Goal: Transaction & Acquisition: Book appointment/travel/reservation

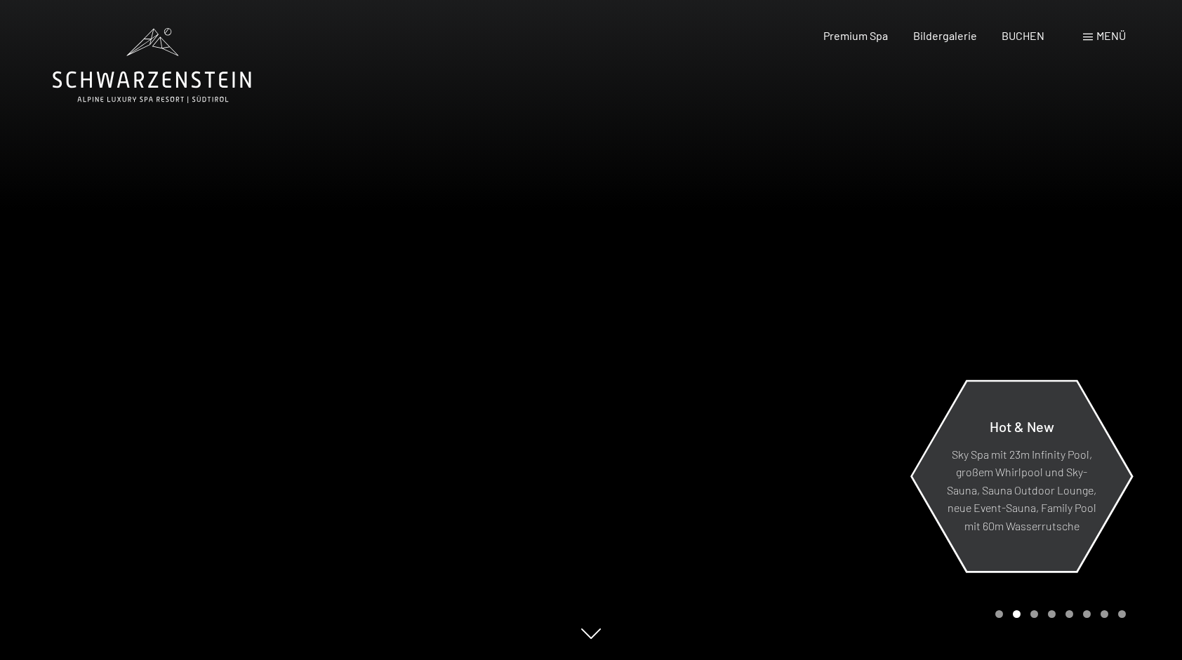
click at [1074, 498] on p "Sky Spa mit 23m Infinity Pool, großem Whirlpool und Sky-Sauna, Sauna Outdoor Lo…" at bounding box center [1021, 490] width 152 height 90
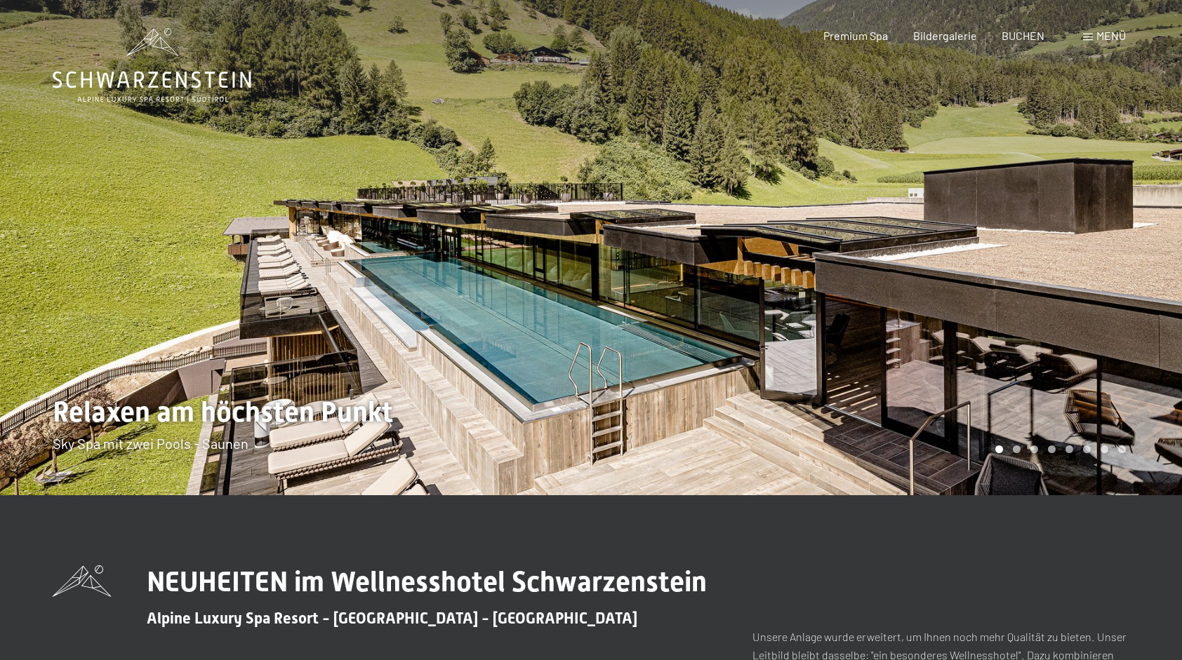
click at [1068, 368] on div at bounding box center [886, 248] width 591 height 496
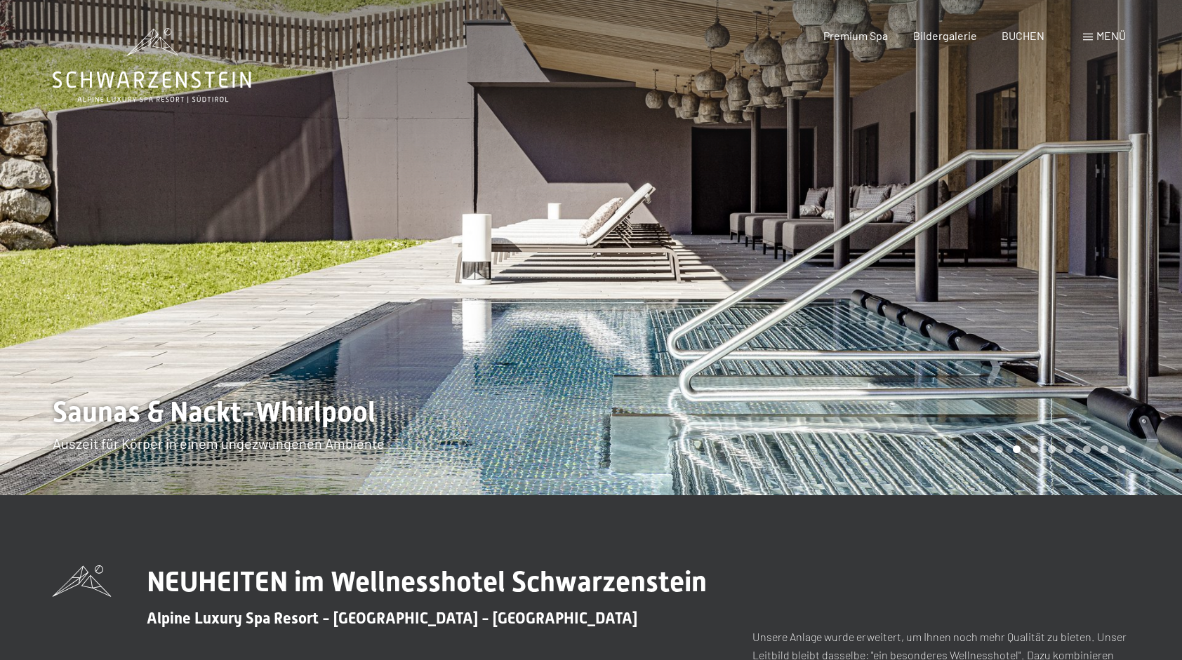
click at [1059, 352] on div at bounding box center [886, 248] width 591 height 496
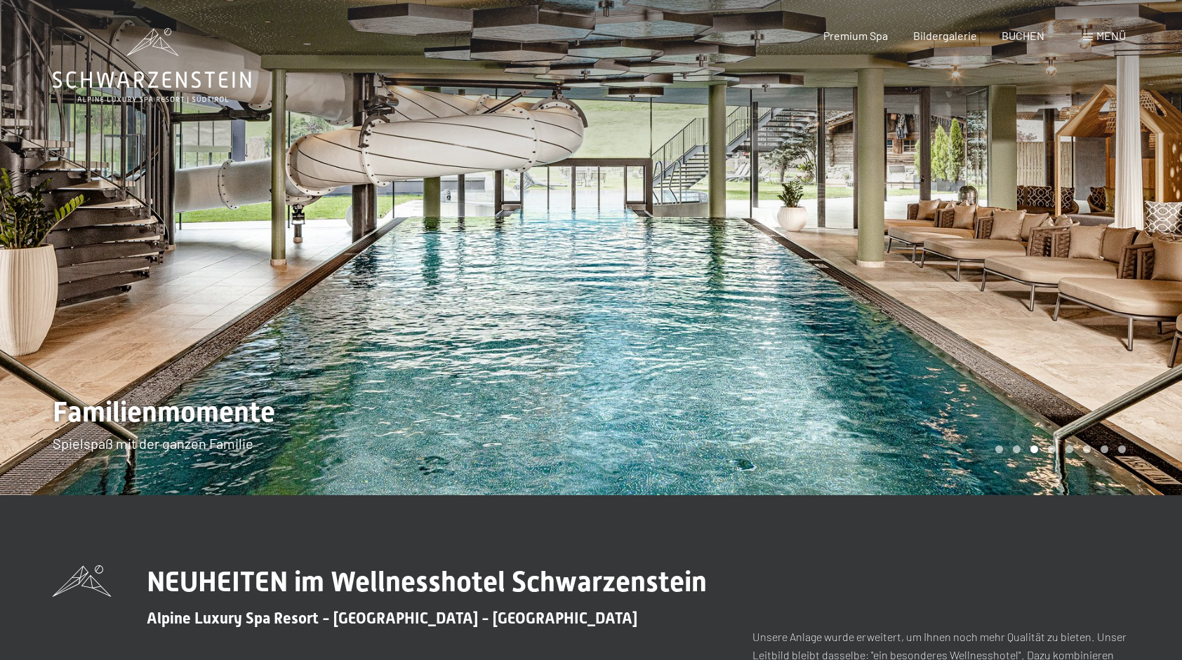
click at [1051, 336] on div at bounding box center [886, 248] width 591 height 496
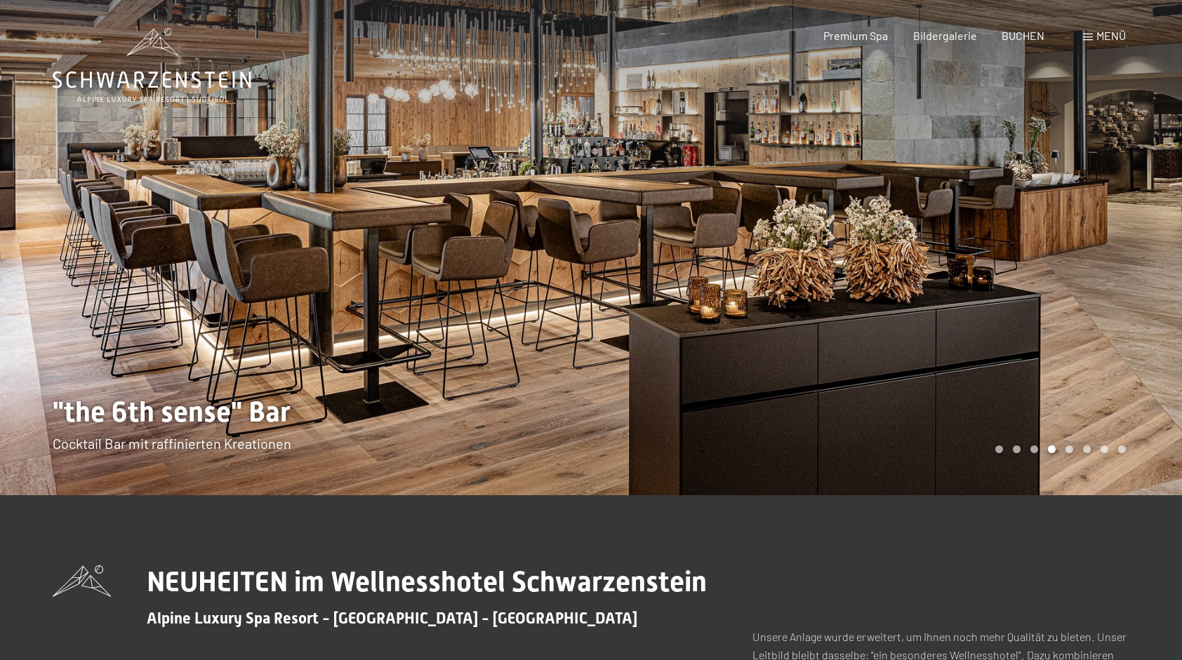
click at [1085, 303] on div at bounding box center [886, 248] width 591 height 496
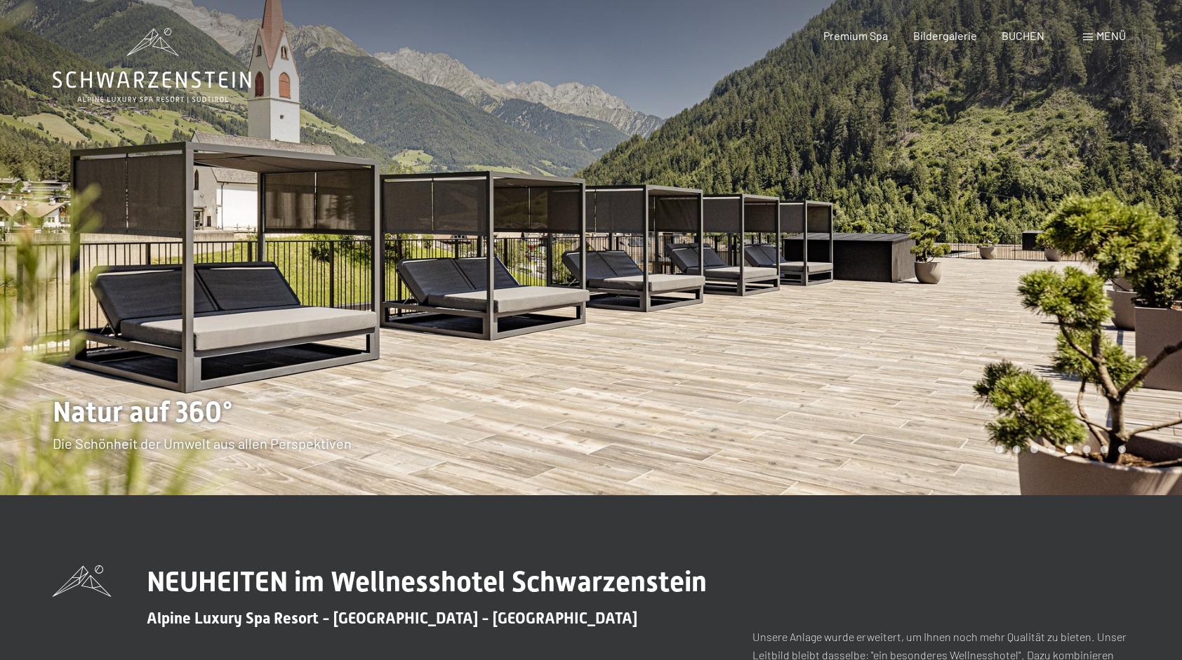
click at [1080, 326] on div at bounding box center [886, 248] width 591 height 496
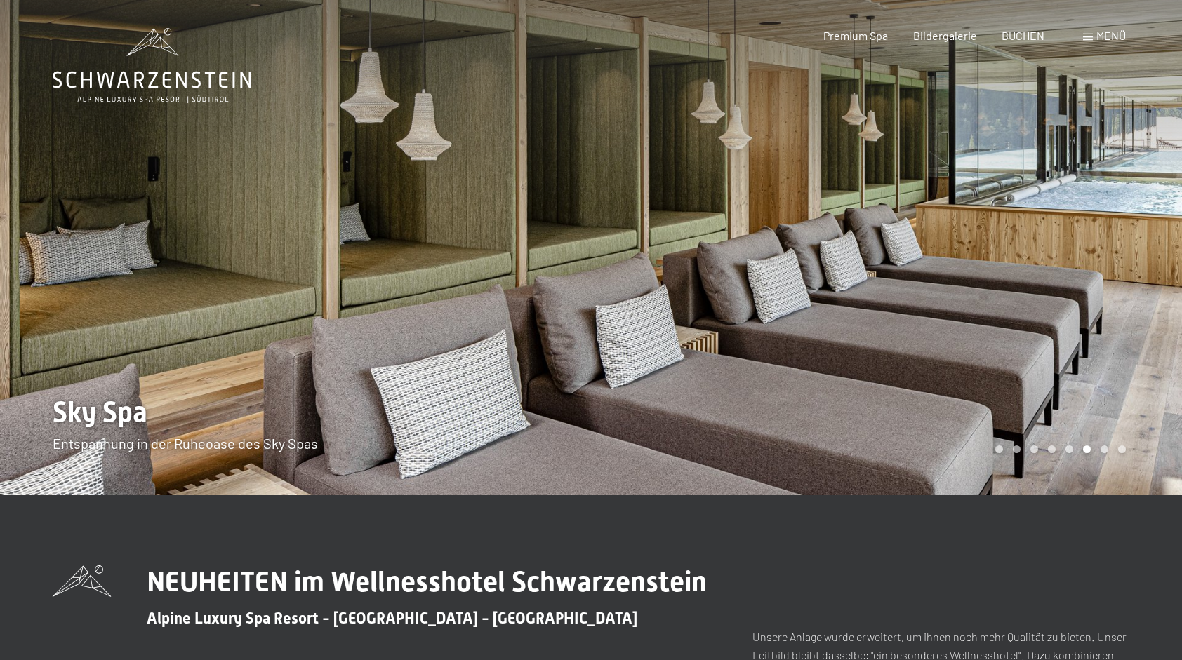
click at [1092, 255] on div at bounding box center [886, 248] width 591 height 496
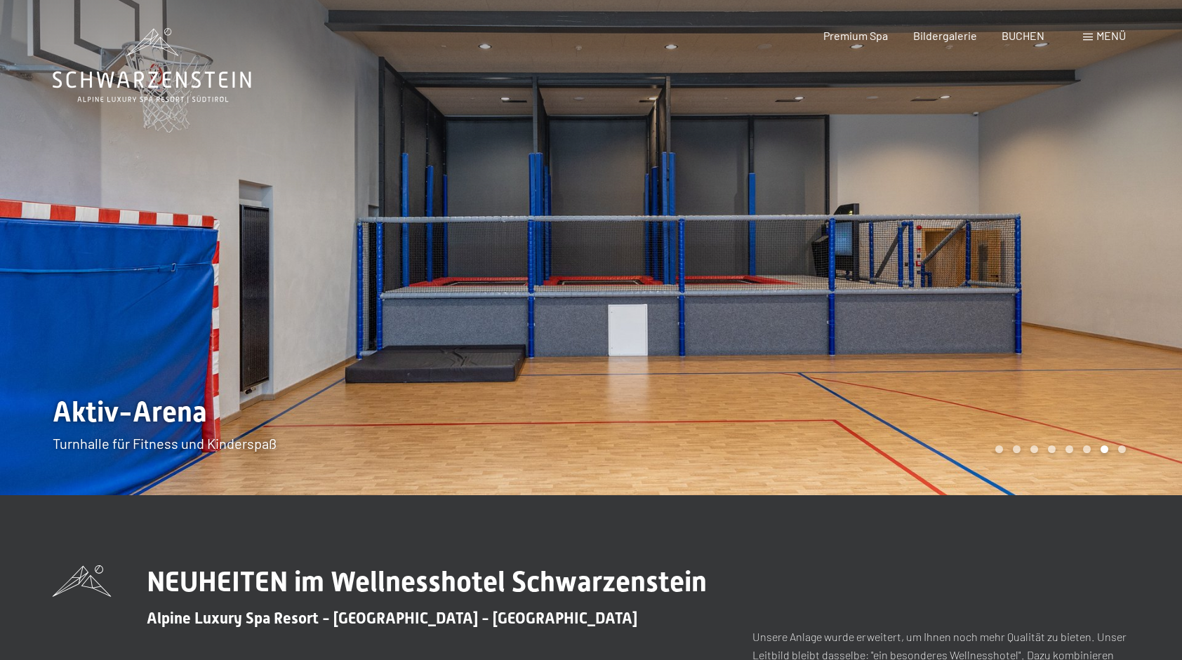
click at [1089, 271] on div at bounding box center [886, 248] width 591 height 496
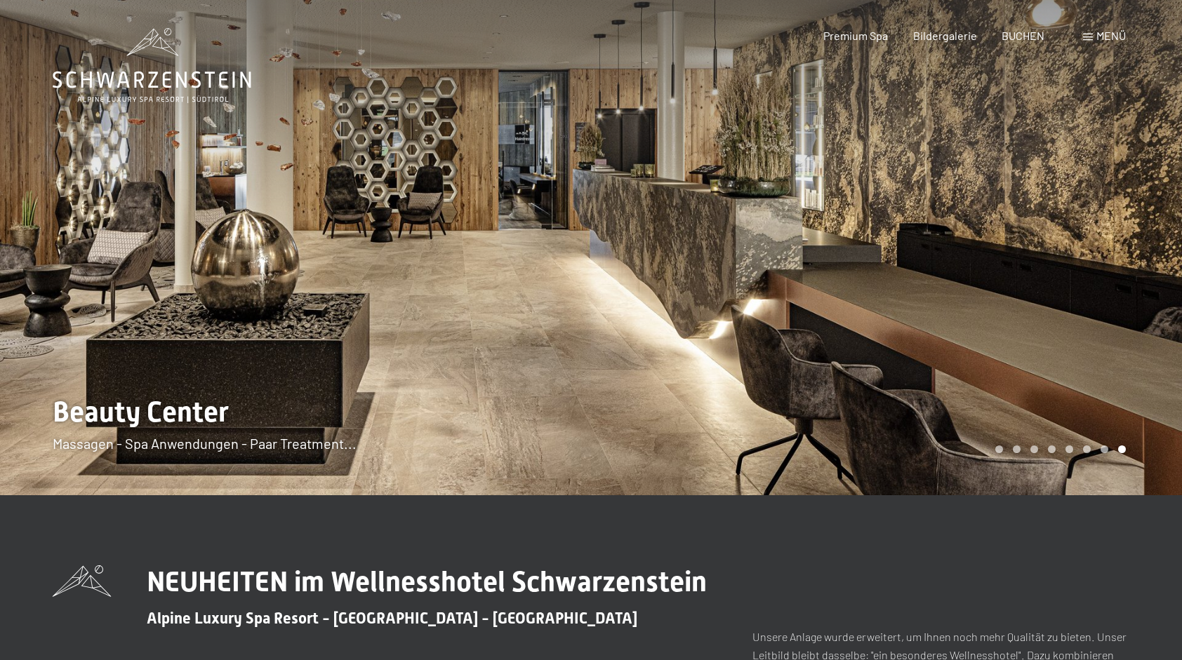
click at [1087, 282] on div at bounding box center [886, 248] width 591 height 496
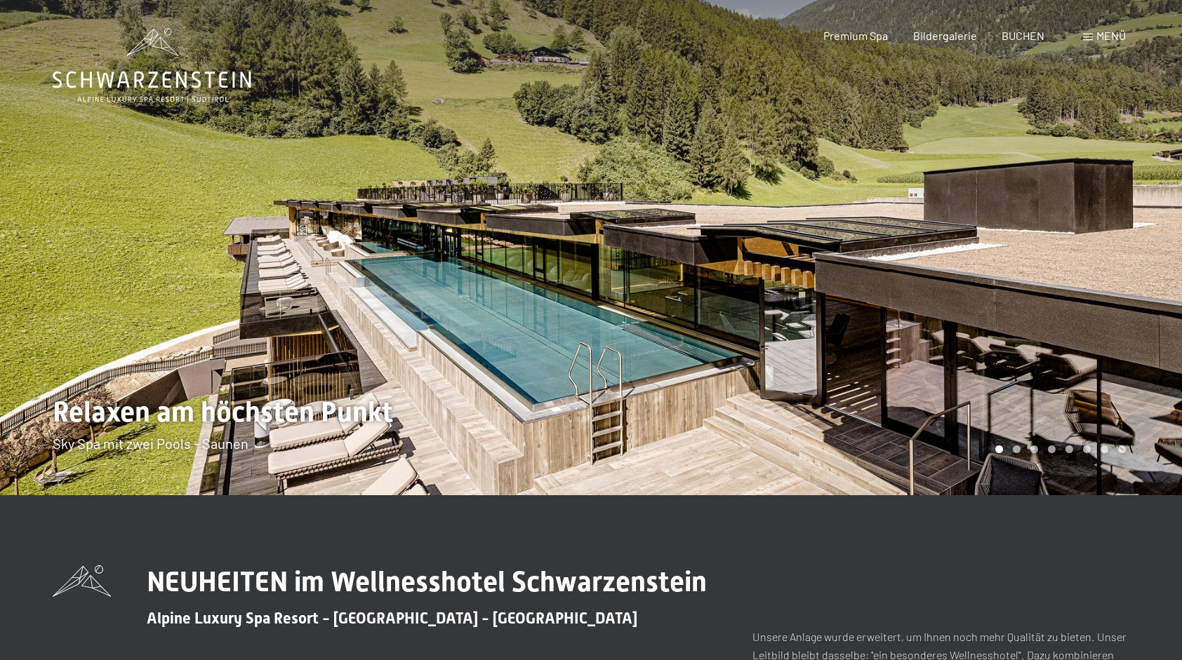
click at [1045, 285] on div at bounding box center [886, 248] width 591 height 496
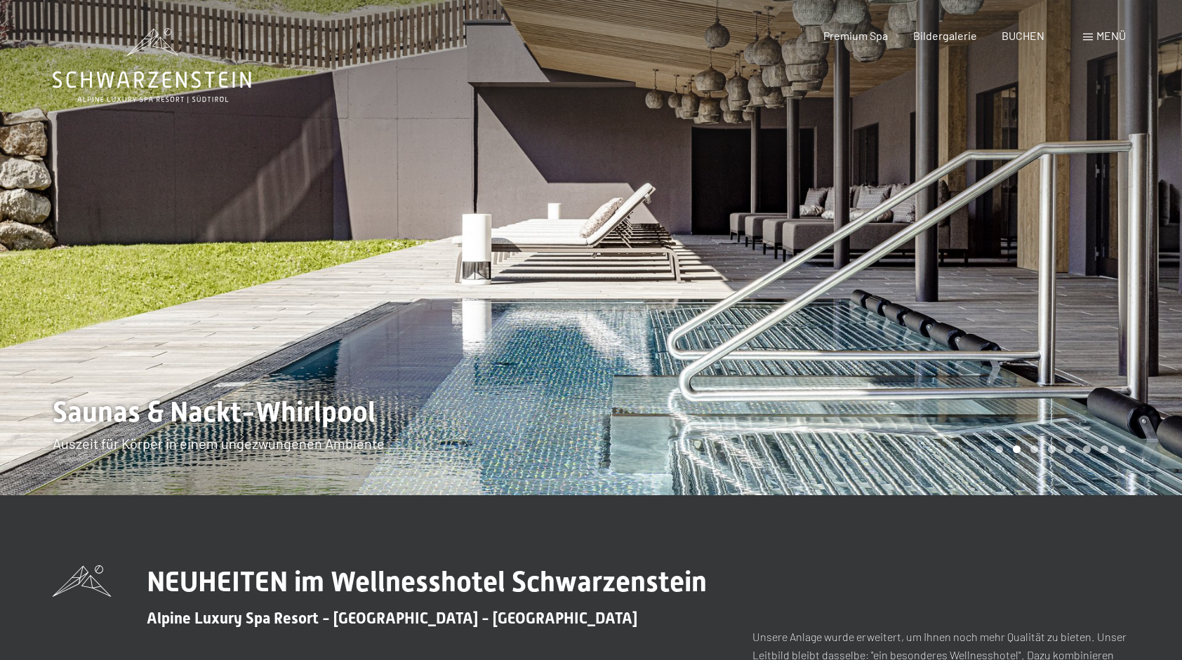
click at [1054, 277] on div at bounding box center [886, 248] width 591 height 496
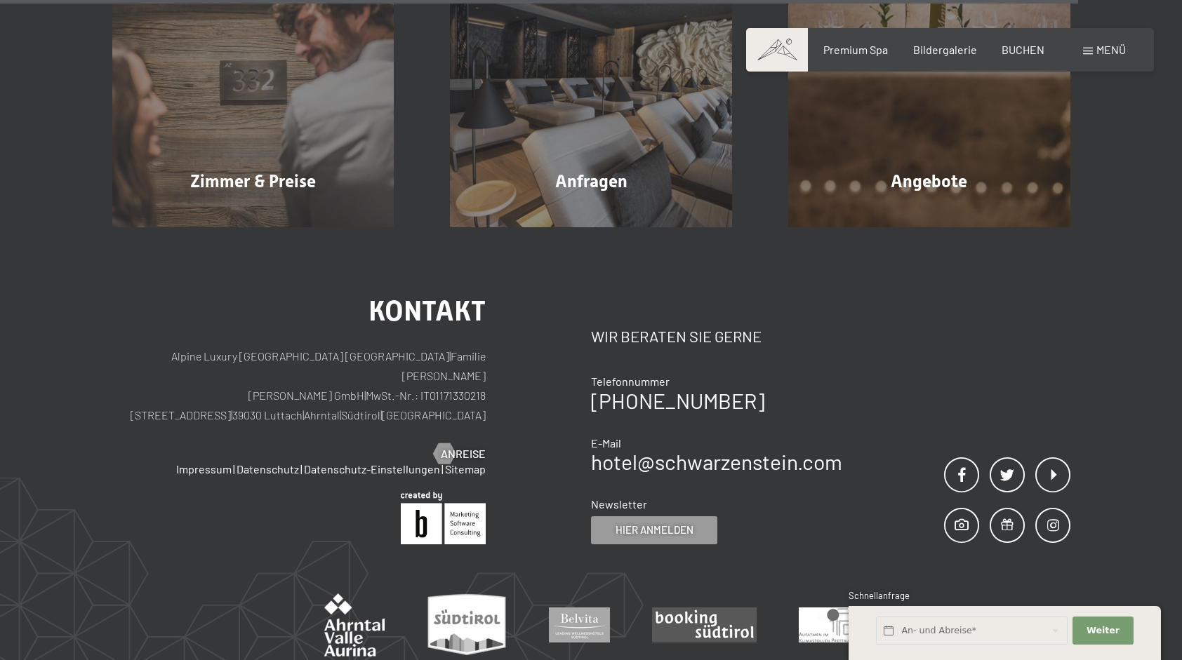
scroll to position [5334, 0]
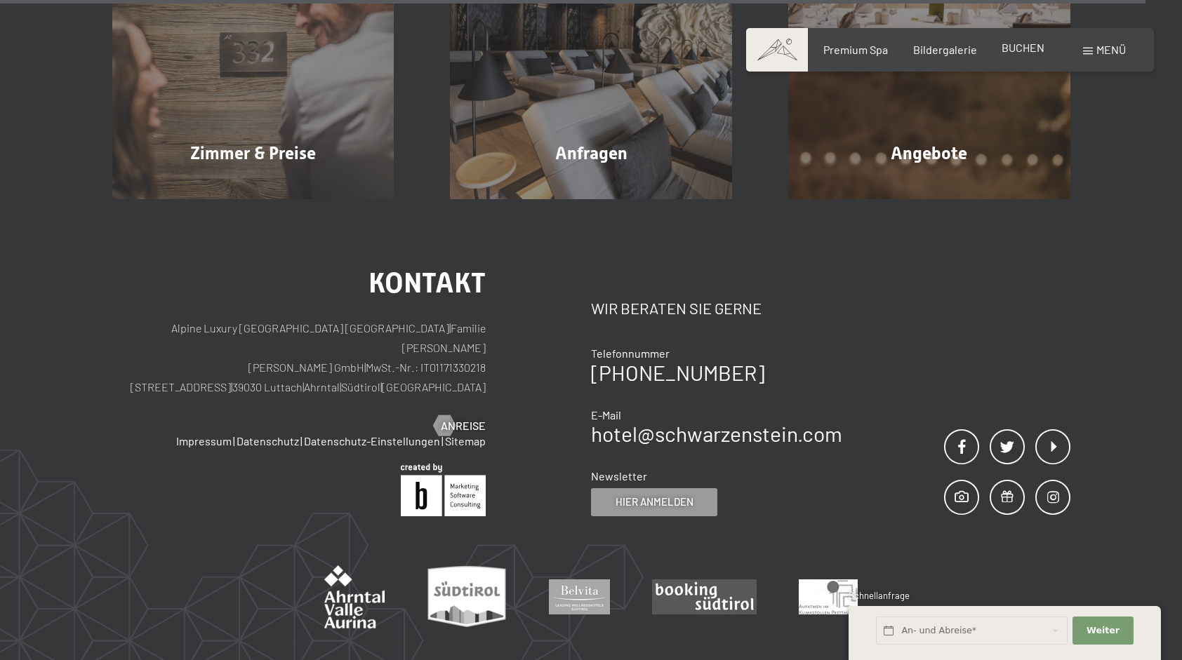
click at [1028, 46] on span "BUCHEN" at bounding box center [1023, 47] width 43 height 13
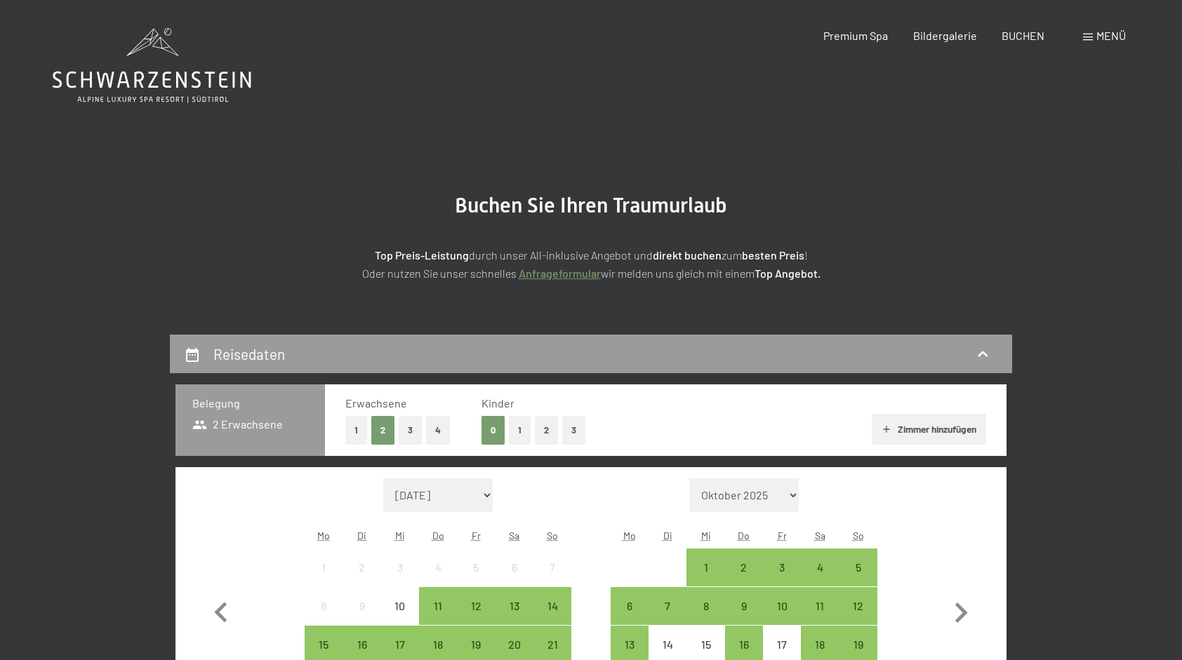
click at [543, 426] on button "2" at bounding box center [546, 430] width 23 height 29
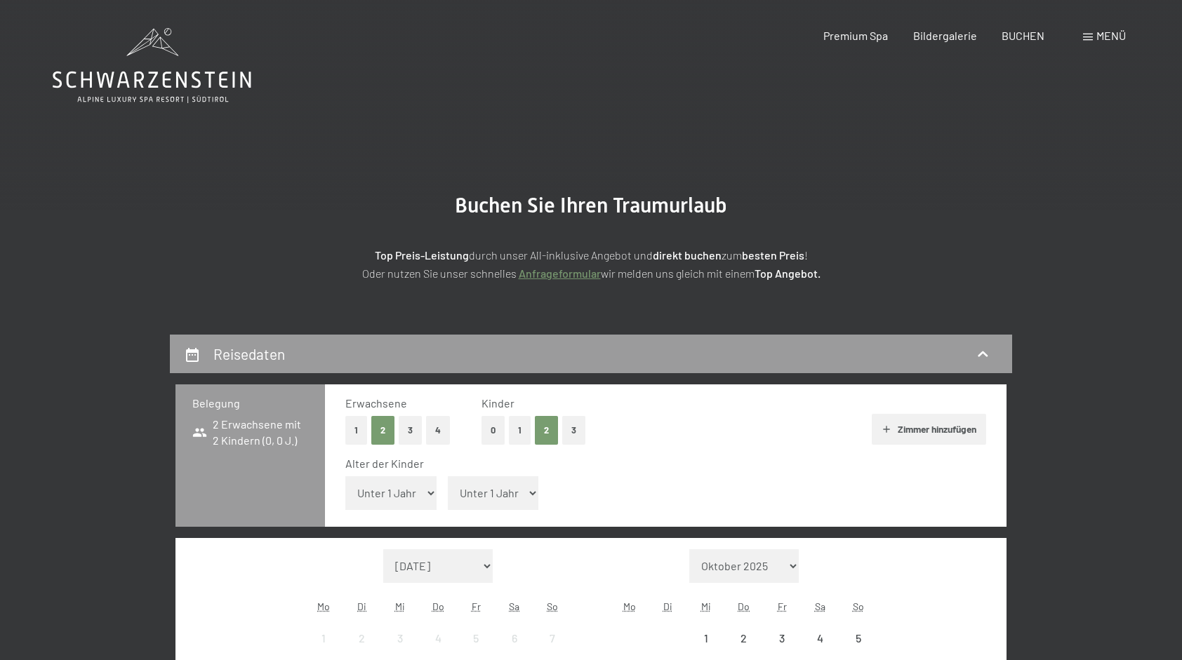
click at [408, 493] on select "Unter 1 Jahr 1 Jahr 2 Jahre 3 Jahre 4 Jahre 5 Jahre 6 Jahre 7 Jahre 8 Jahre 9 J…" at bounding box center [390, 494] width 91 height 34
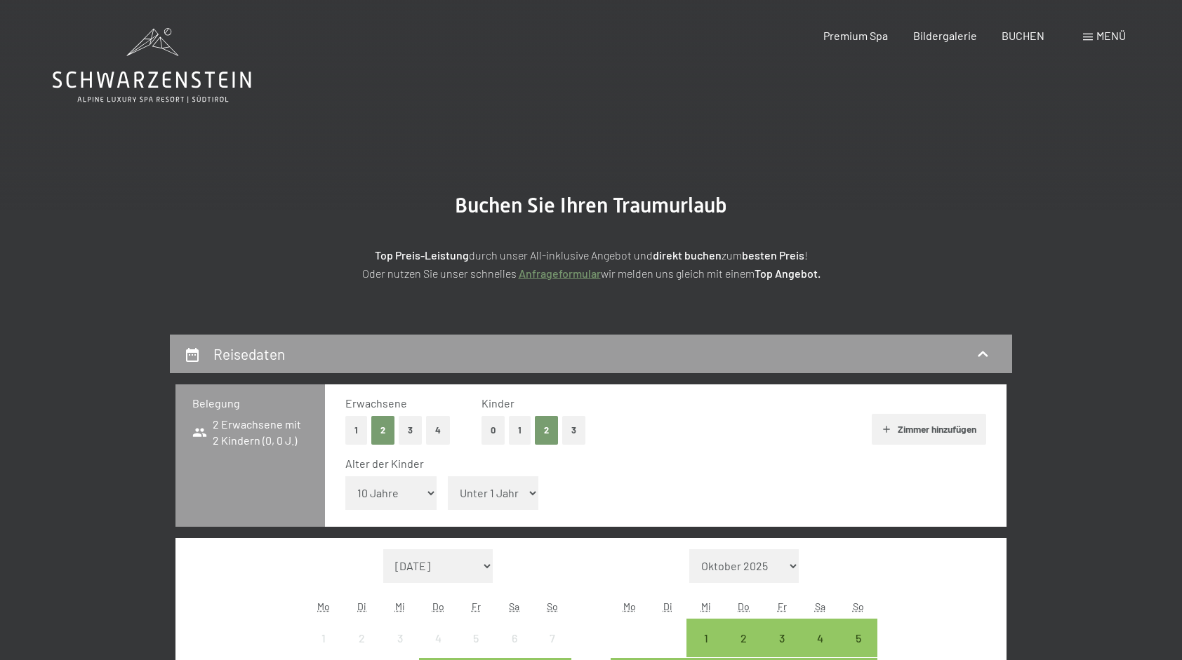
click at [345, 477] on select "Unter 1 Jahr 1 Jahr 2 Jahre 3 Jahre 4 Jahre 5 Jahre 6 Jahre 7 Jahre 8 Jahre 9 J…" at bounding box center [390, 494] width 91 height 34
click at [378, 490] on select "Unter 1 Jahr 1 Jahr 2 Jahre 3 Jahre 4 Jahre 5 Jahre 6 Jahre 7 Jahre 8 Jahre 9 J…" at bounding box center [390, 494] width 91 height 34
select select "9"
click at [345, 477] on select "Unter 1 Jahr 1 Jahr 2 Jahre 3 Jahre 4 Jahre 5 Jahre 6 Jahre 7 Jahre 8 Jahre 9 J…" at bounding box center [390, 494] width 91 height 34
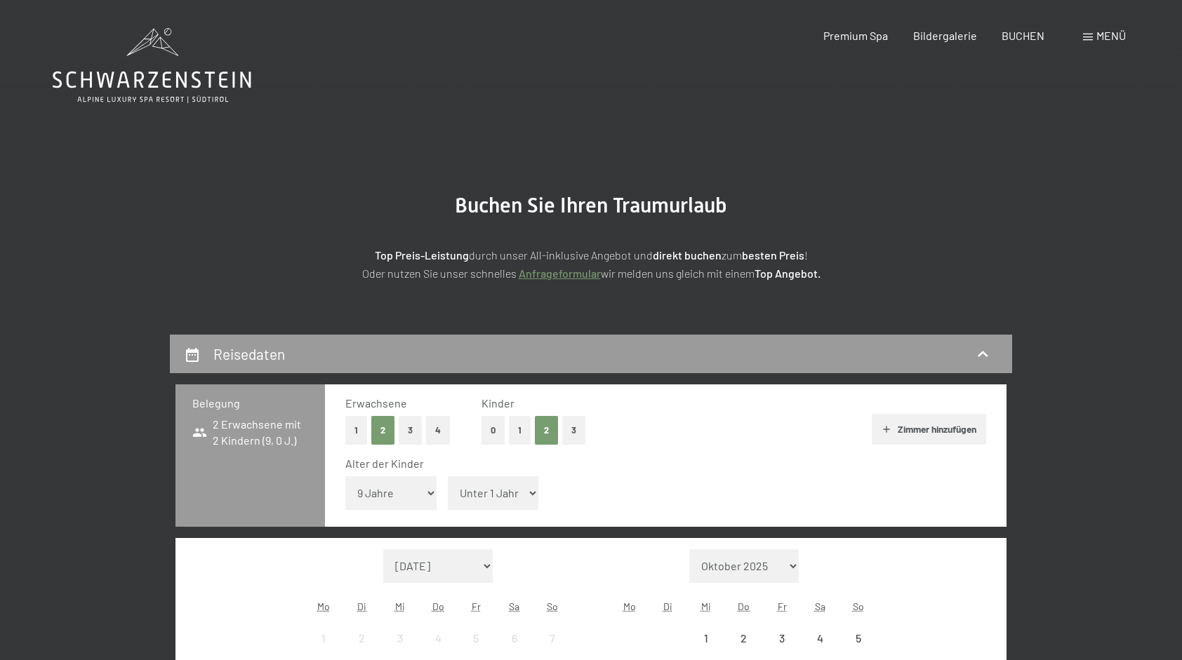
click at [472, 491] on select "Unter 1 Jahr 1 Jahr 2 Jahre 3 Jahre 4 Jahre 5 Jahre 6 Jahre 7 Jahre 8 Jahre 9 J…" at bounding box center [493, 494] width 91 height 34
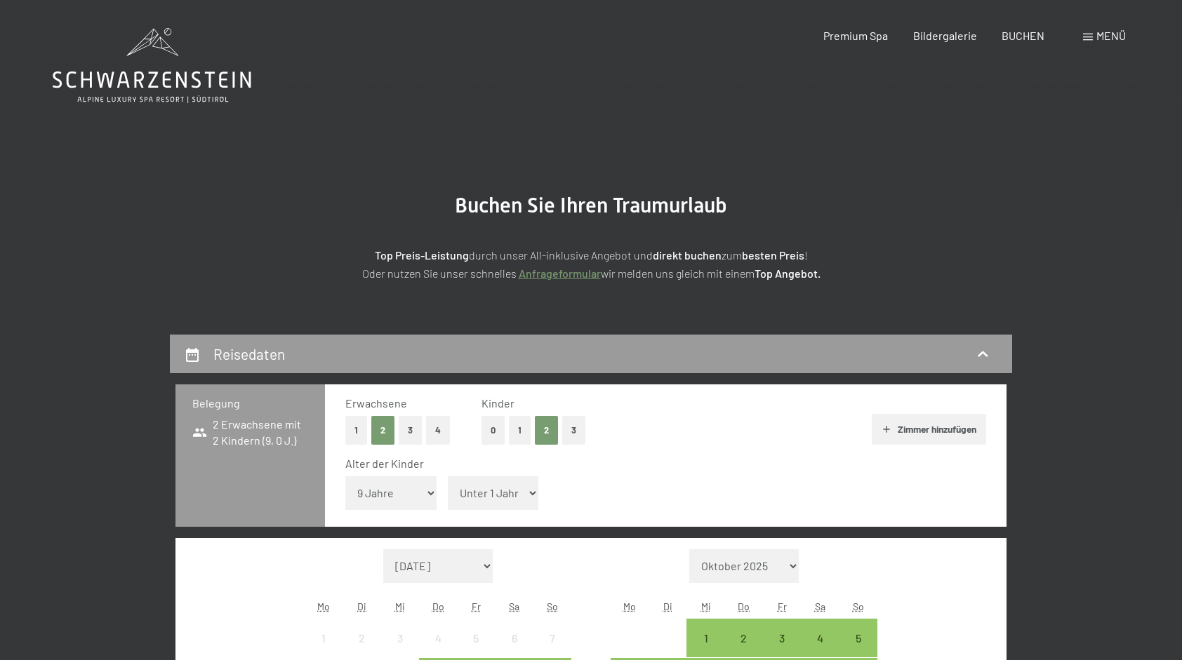
select select "11"
click at [448, 477] on select "Unter 1 Jahr 1 Jahr 2 Jahre 3 Jahre 4 Jahre 5 Jahre 6 Jahre 7 Jahre 8 Jahre 9 J…" at bounding box center [493, 494] width 91 height 34
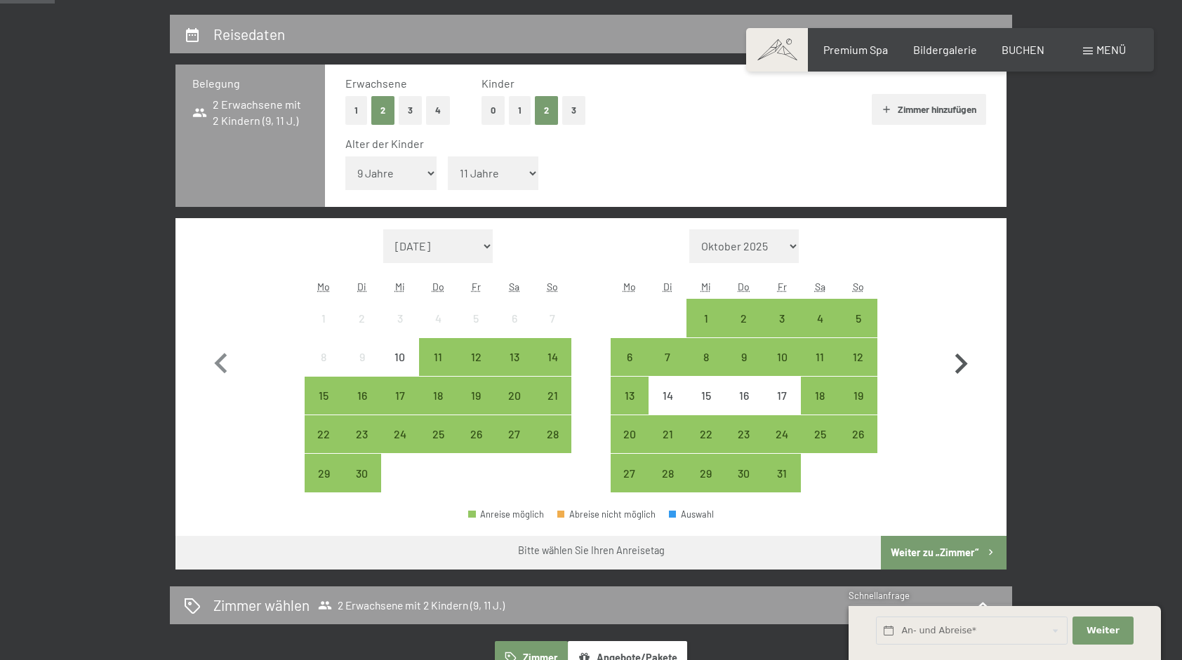
scroll to position [351, 0]
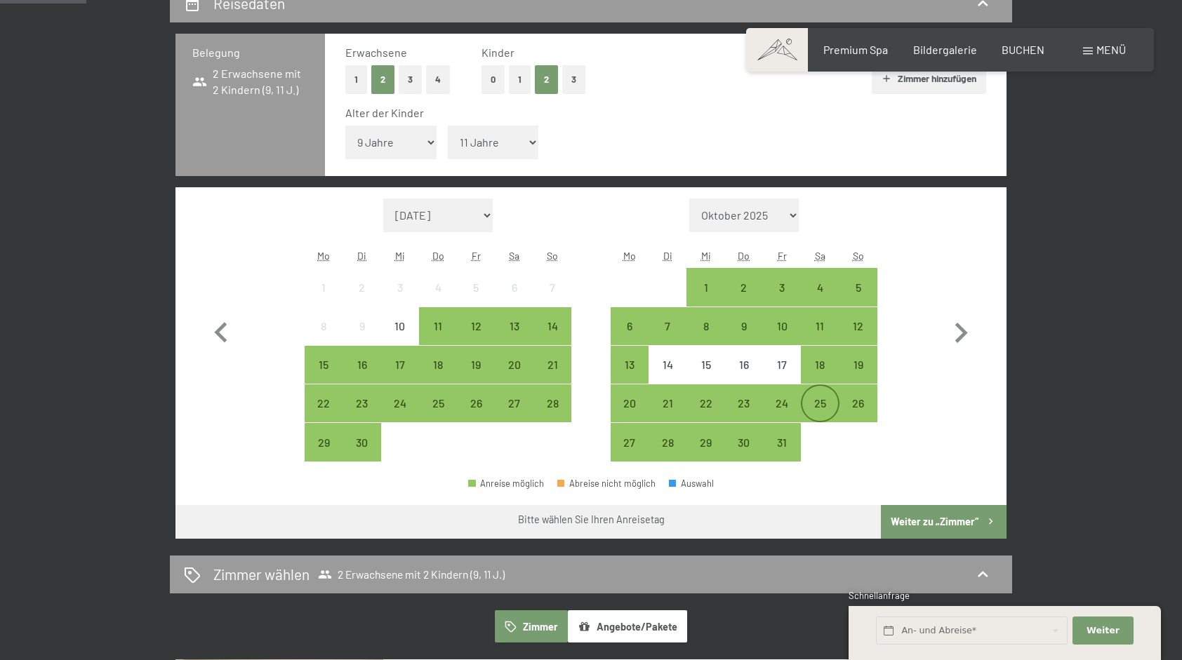
click at [818, 401] on div "25" at bounding box center [819, 415] width 35 height 35
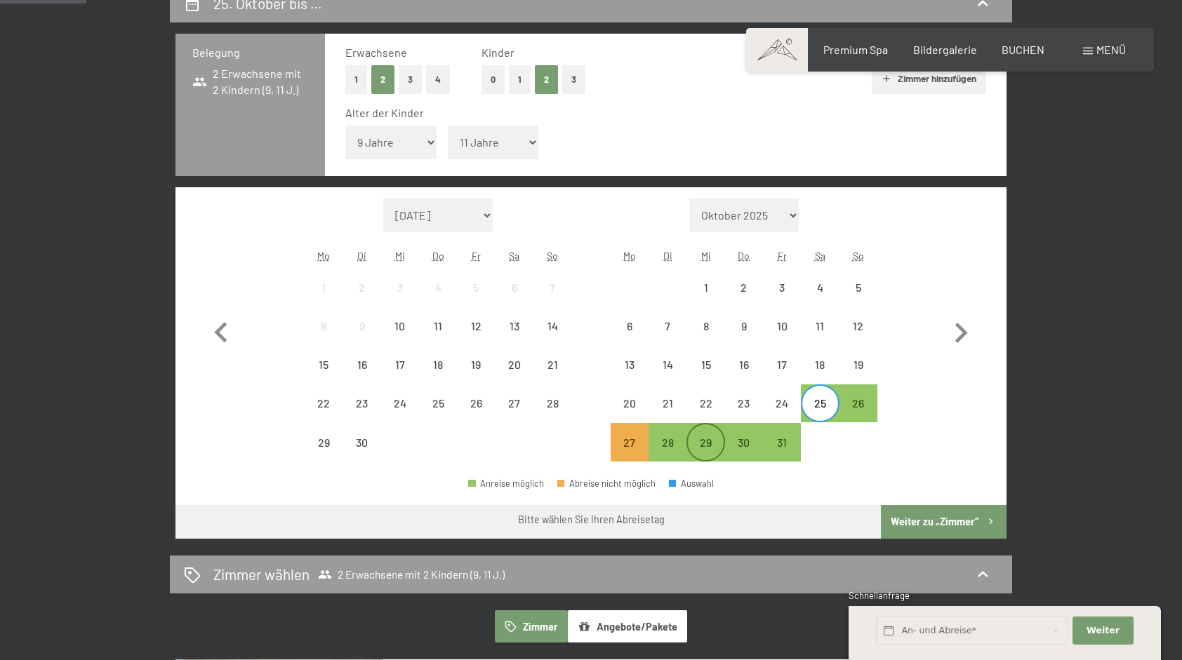
click at [705, 441] on div "29" at bounding box center [705, 454] width 35 height 35
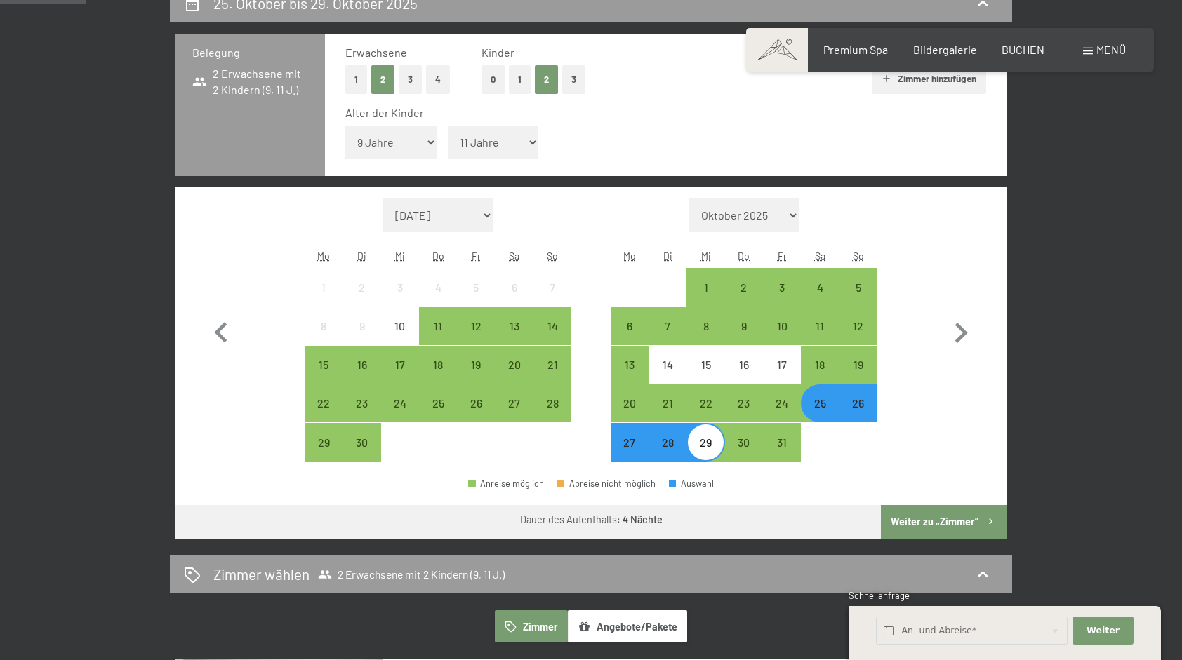
click at [934, 518] on button "Weiter zu „Zimmer“" at bounding box center [944, 522] width 126 height 34
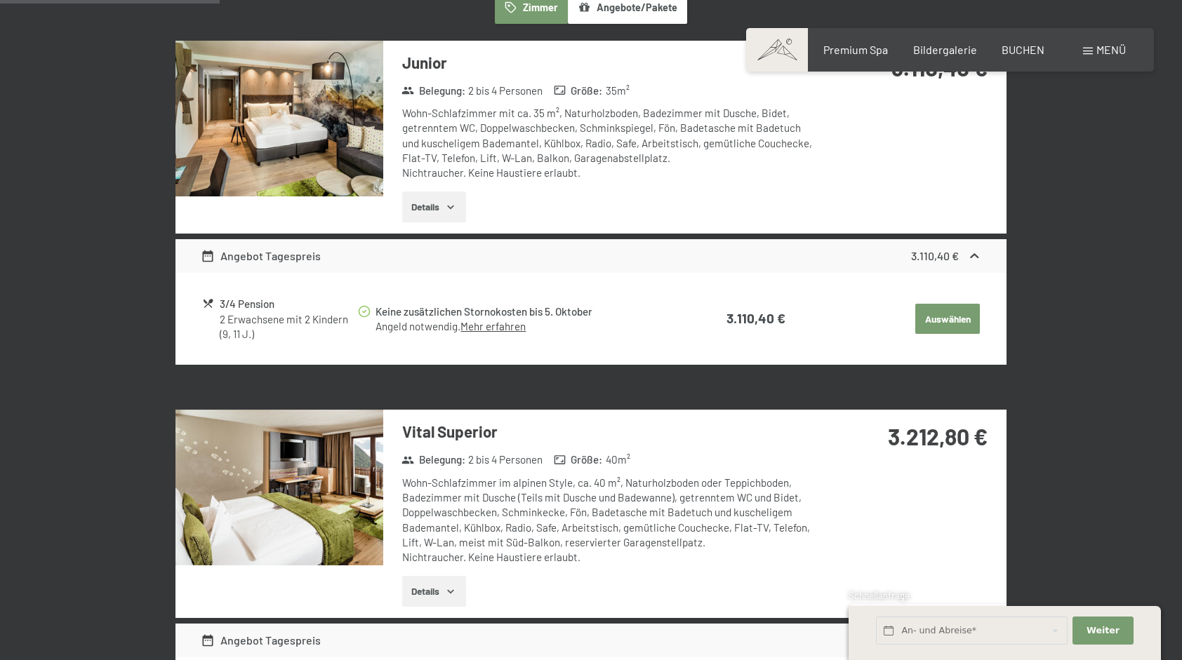
scroll to position [475, 0]
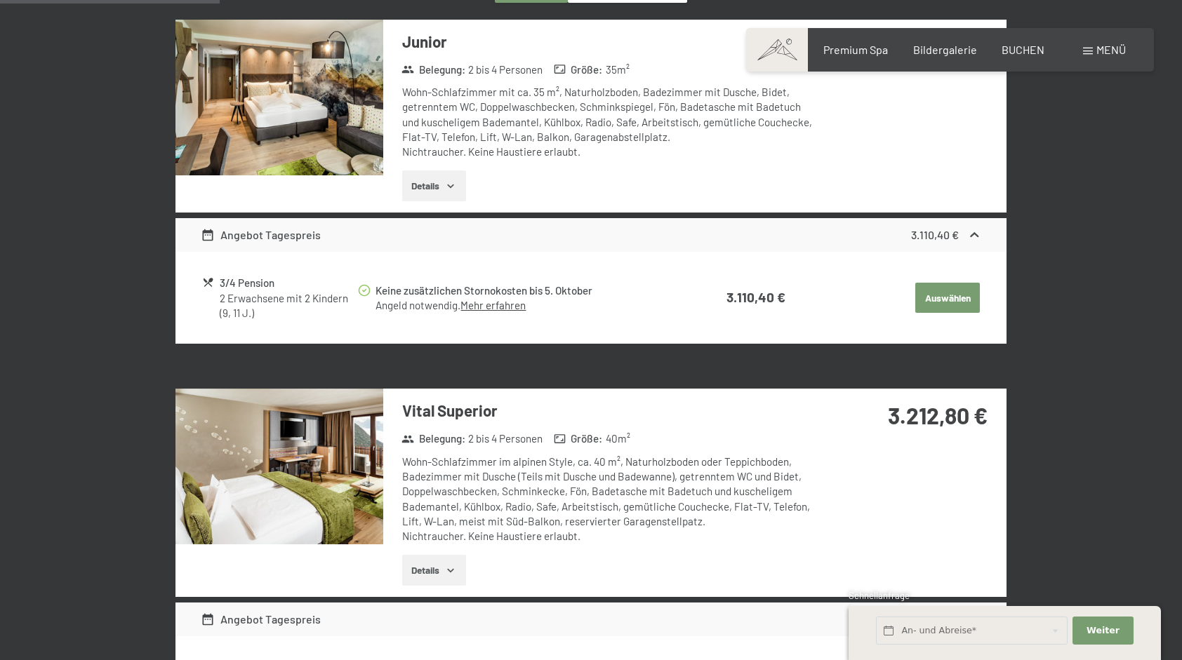
click at [423, 568] on button "Details" at bounding box center [434, 570] width 64 height 31
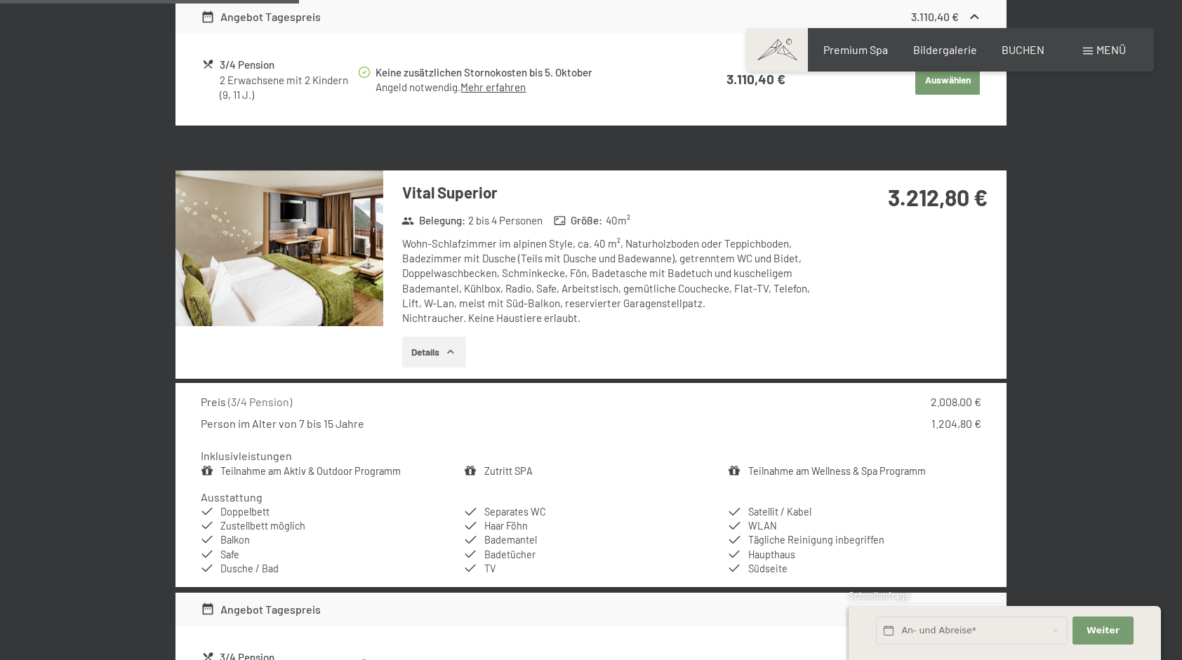
scroll to position [686, 0]
